Goal: Task Accomplishment & Management: Use online tool/utility

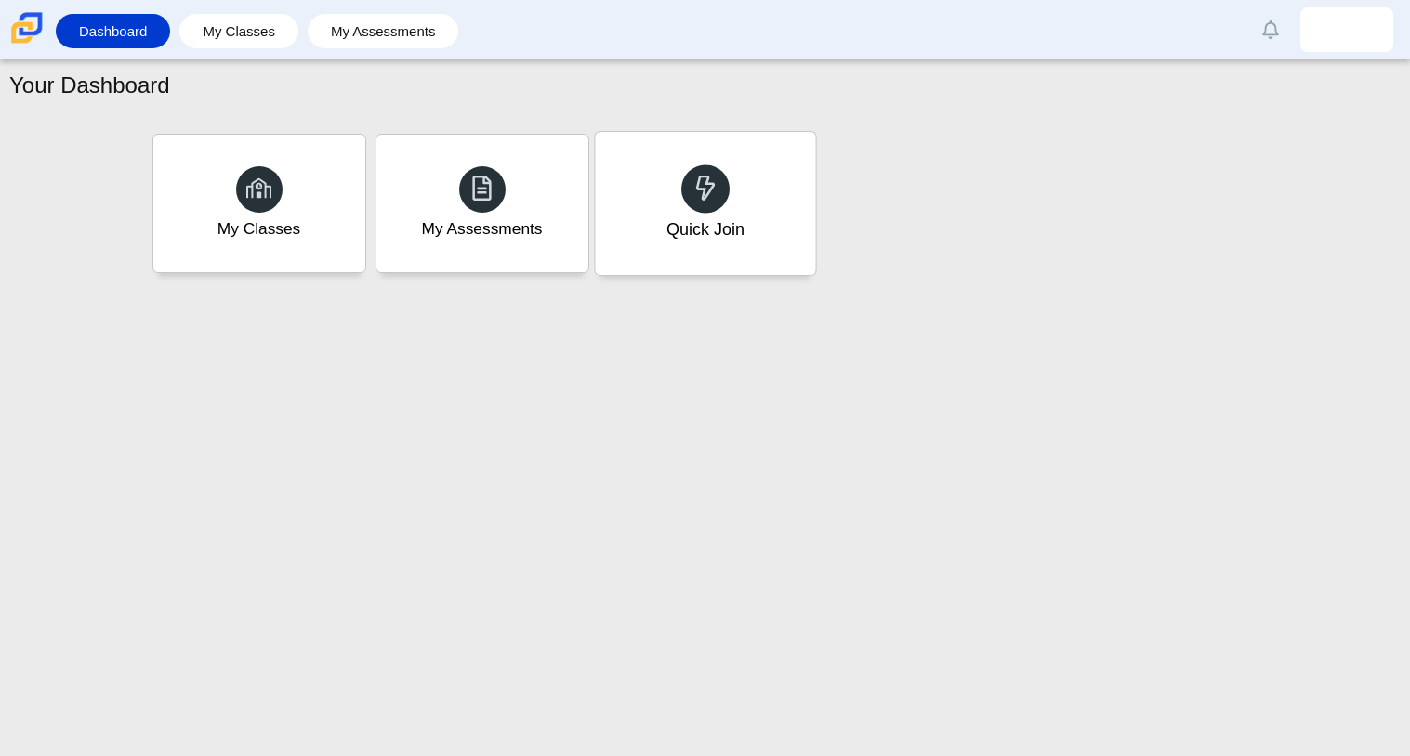
click at [612, 231] on div "Quick Join" at bounding box center [705, 203] width 220 height 143
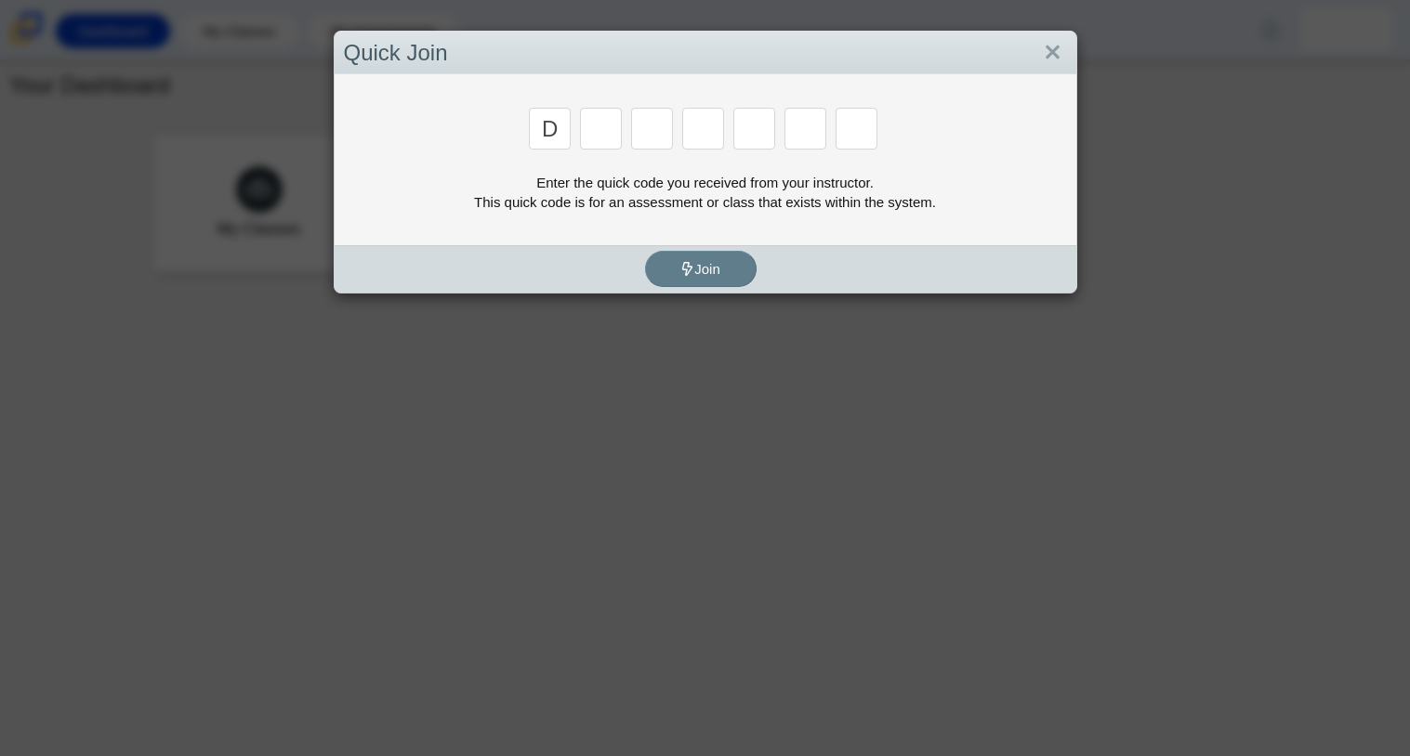
type input "D"
type input "B"
type input "M"
type input "3"
type input "5"
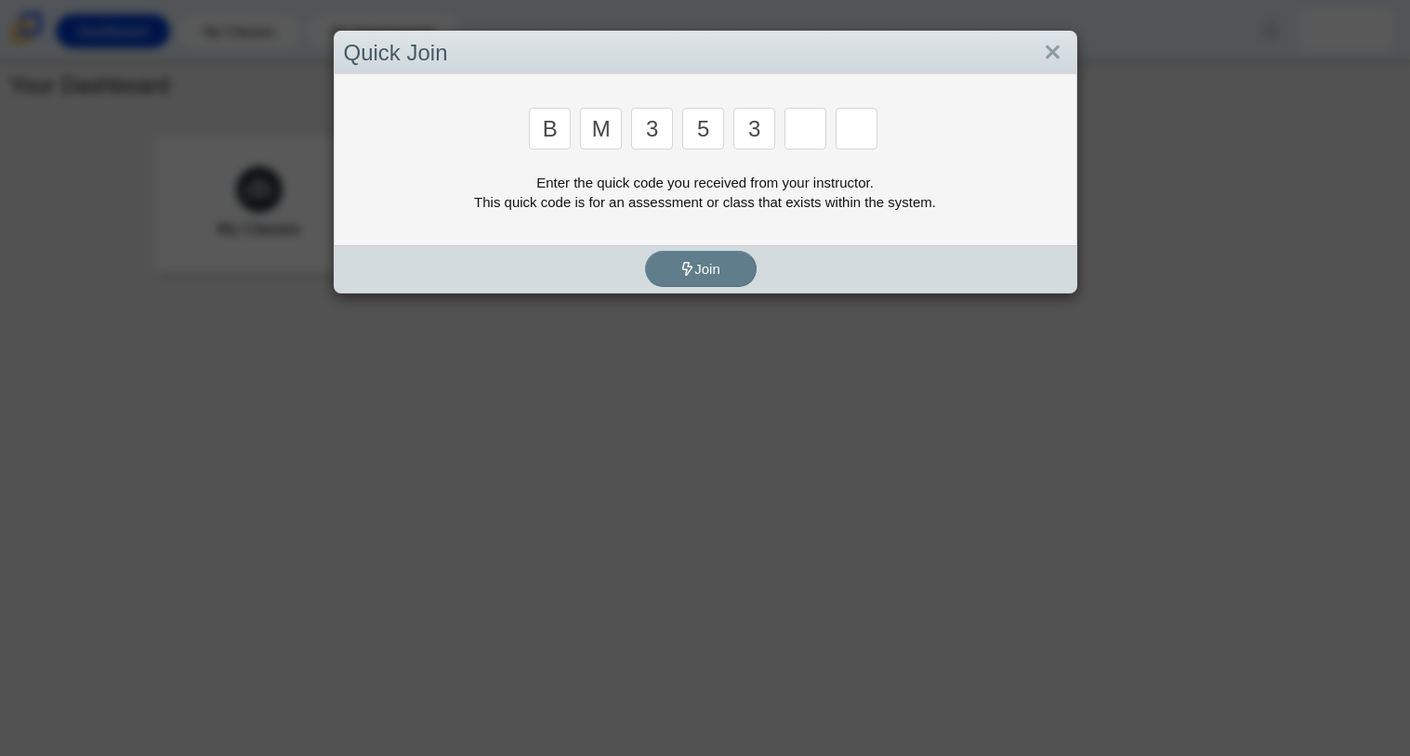
type input "3"
type input "g"
type input "b"
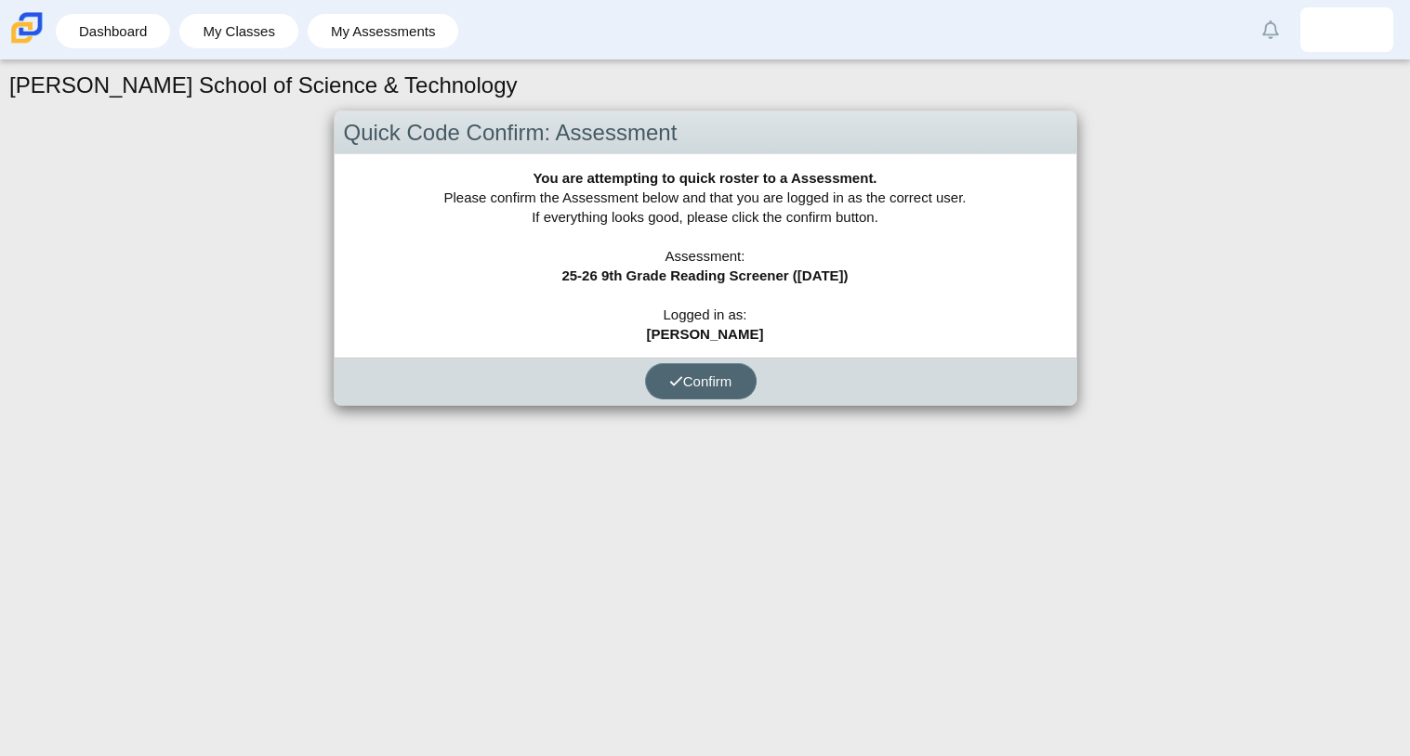
click at [746, 382] on button "Confirm" at bounding box center [701, 381] width 112 height 36
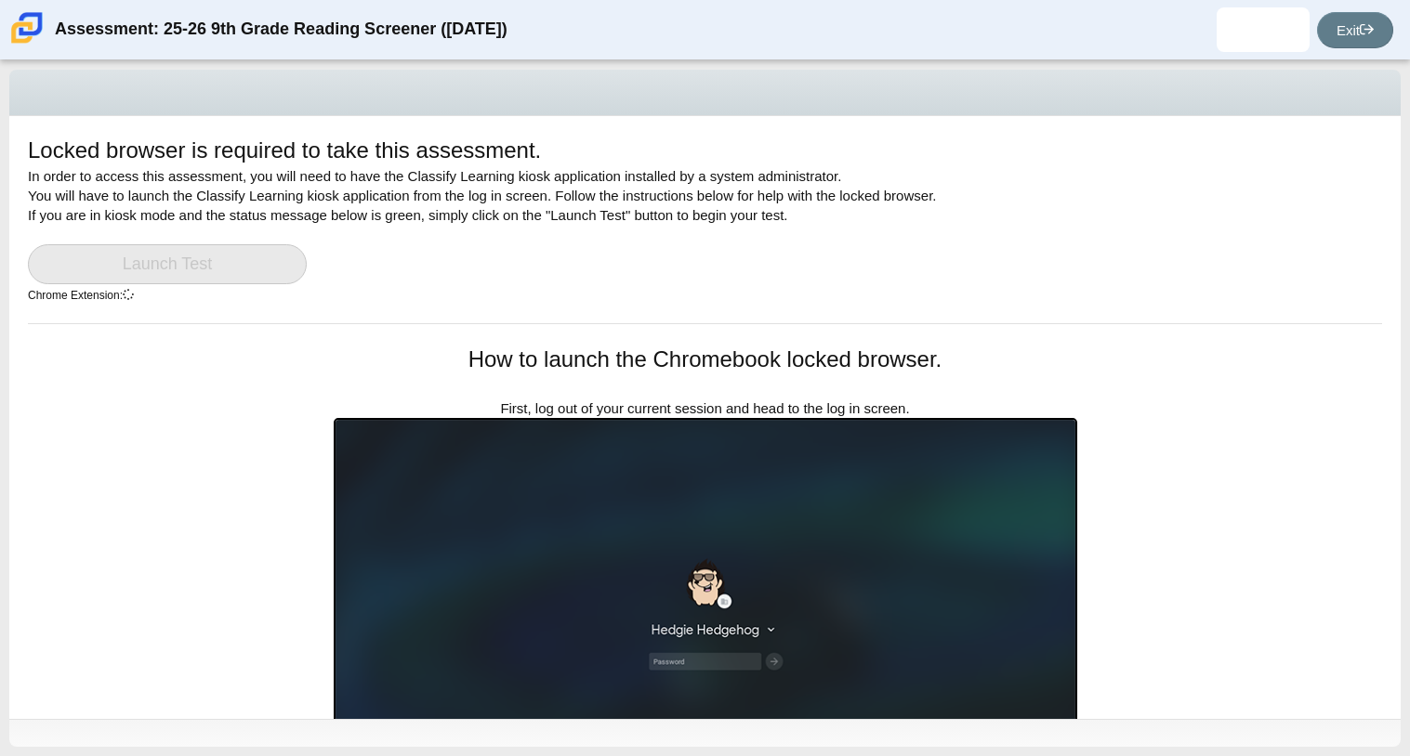
click at [1087, 394] on div "Locked browser is required to take this assessment. In order to access this ass…" at bounding box center [704, 417] width 1391 height 603
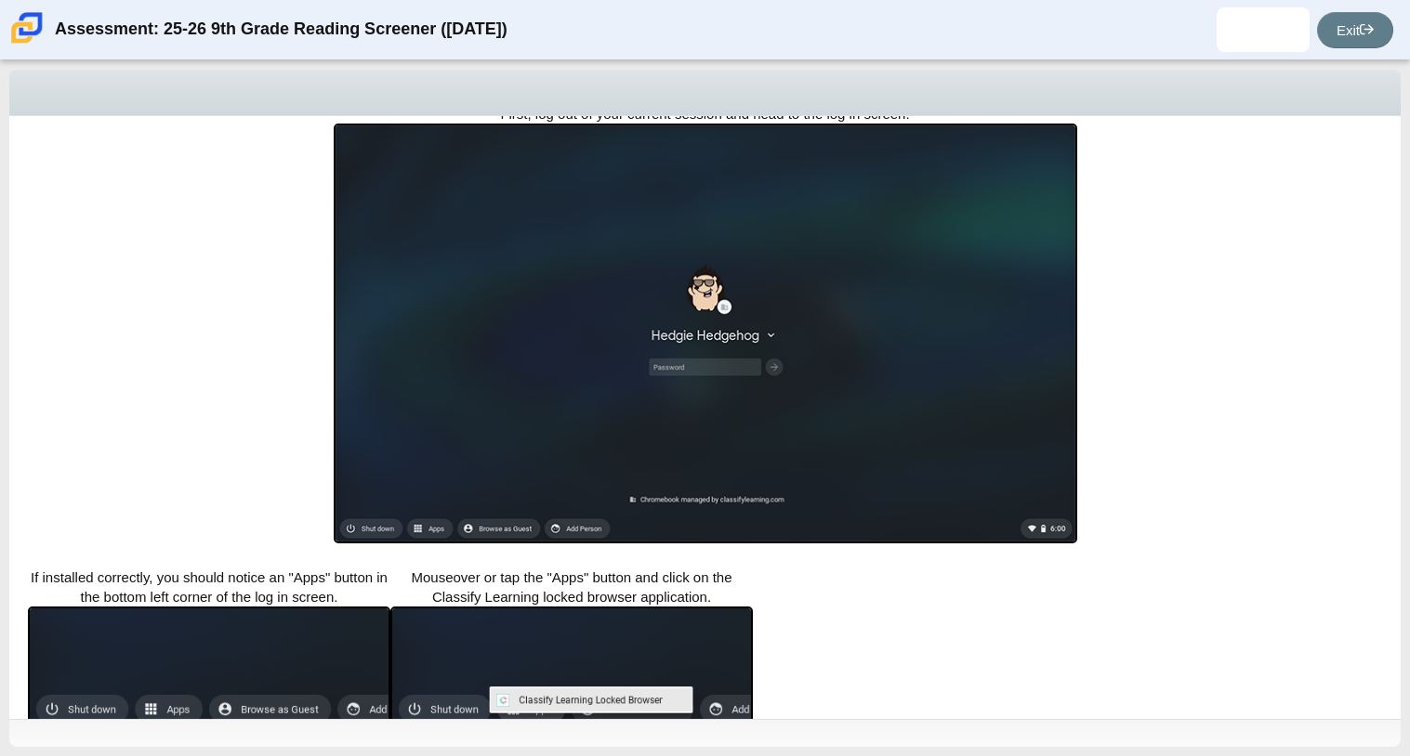
scroll to position [293, 0]
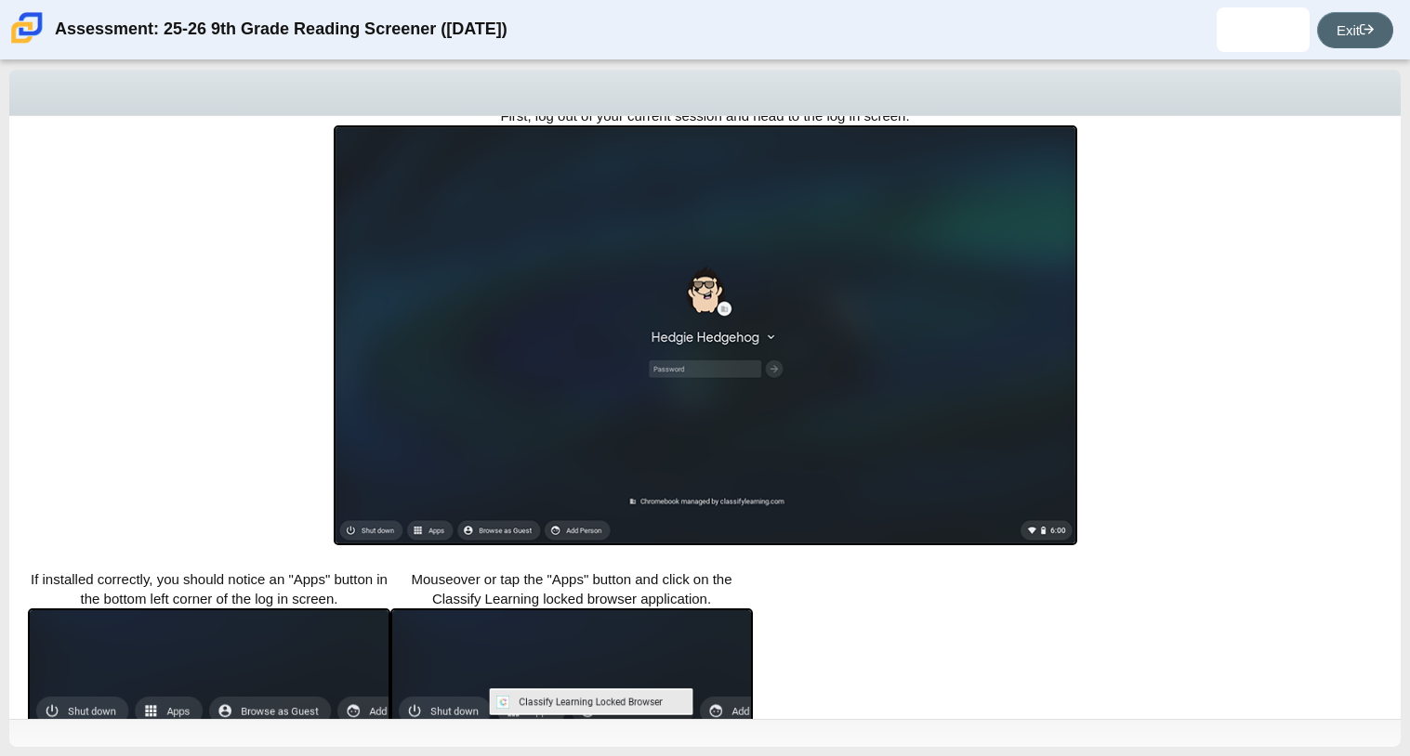
click at [1387, 28] on link "Exit" at bounding box center [1355, 30] width 76 height 36
